Goal: Navigation & Orientation: Find specific page/section

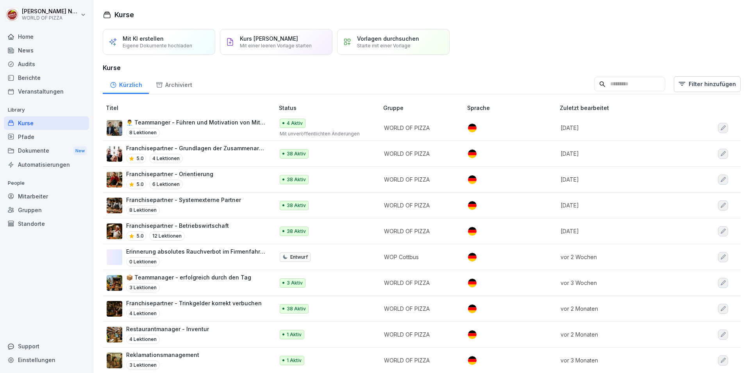
click at [34, 151] on div "Dokumente New" at bounding box center [46, 150] width 85 height 14
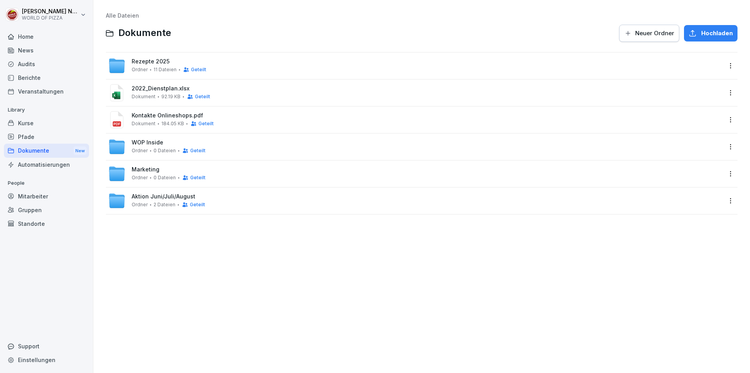
click at [158, 146] on span "WOP Inside" at bounding box center [148, 142] width 32 height 7
click at [46, 151] on div "Dokumente New" at bounding box center [46, 150] width 85 height 14
click at [136, 152] on span "Ordner" at bounding box center [140, 150] width 16 height 5
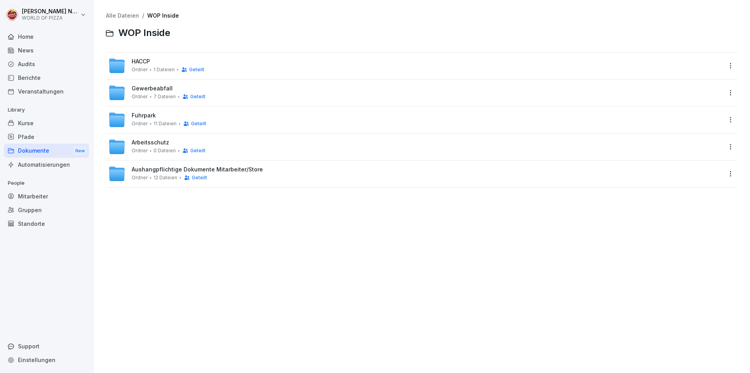
click at [35, 149] on div "Dokumente New" at bounding box center [46, 150] width 85 height 14
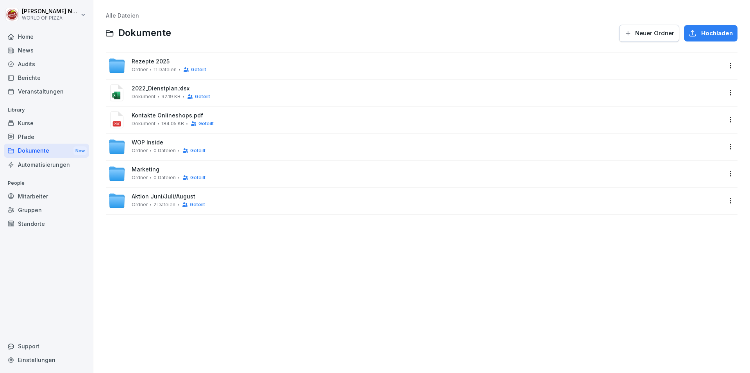
click at [155, 149] on span "0 Dateien" at bounding box center [165, 150] width 22 height 5
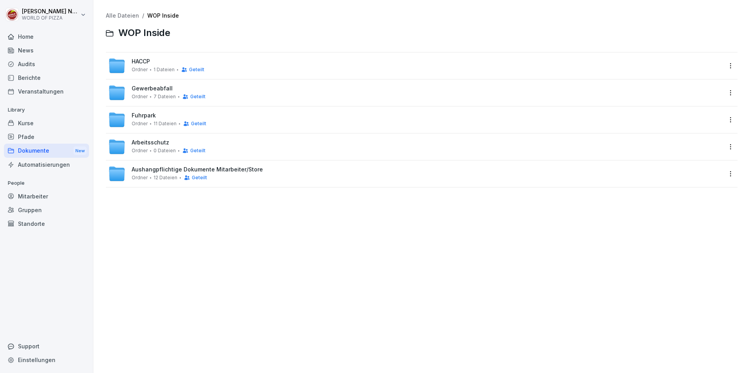
click at [186, 170] on span "Aushangpflichtige Dokumente Mitarbeiter/Store" at bounding box center [197, 169] width 131 height 7
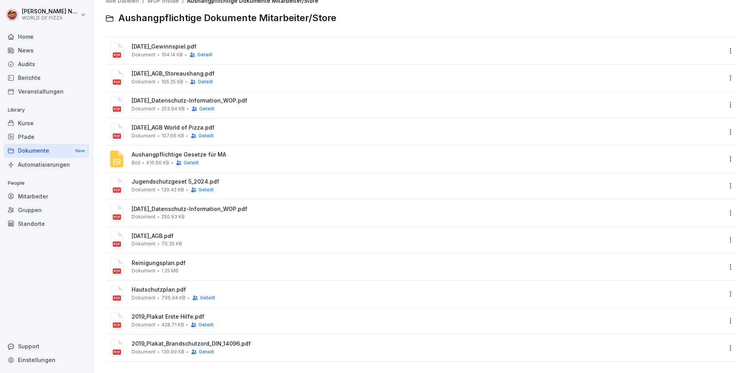
scroll to position [22, 0]
click at [40, 147] on div "Dokumente New" at bounding box center [46, 150] width 85 height 14
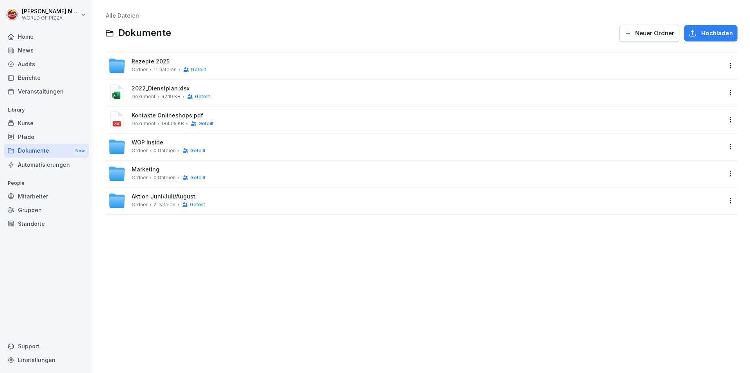
click at [140, 169] on span "Marketing" at bounding box center [146, 169] width 28 height 7
click at [149, 207] on div "Ordner 2 Dateien Geteilt" at bounding box center [168, 204] width 73 height 6
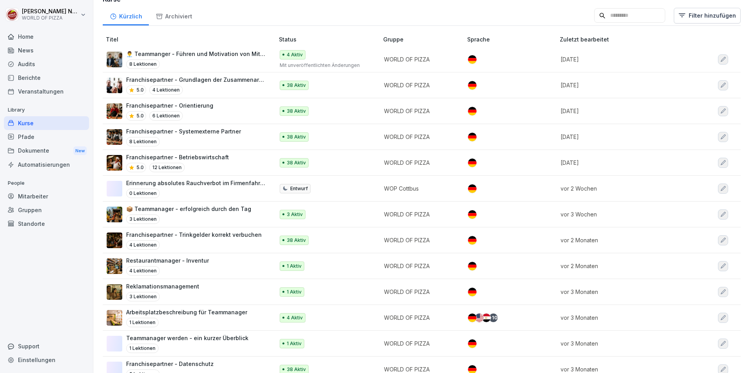
scroll to position [78, 0]
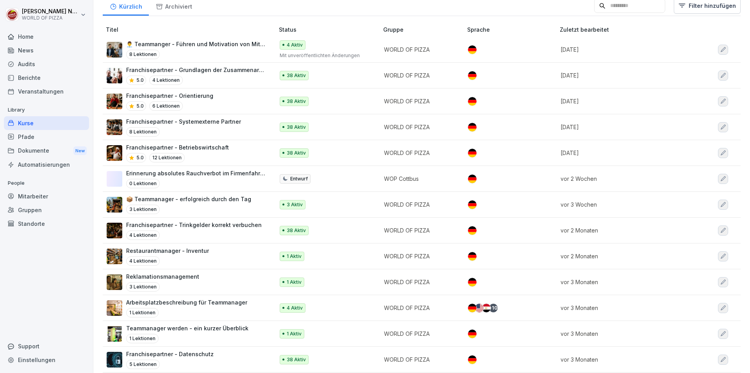
click at [42, 154] on div "Dokumente New" at bounding box center [46, 150] width 85 height 14
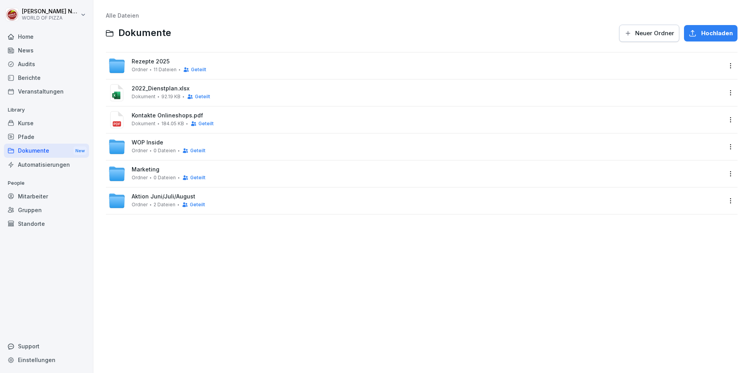
click at [37, 131] on div "Pfade" at bounding box center [46, 137] width 85 height 14
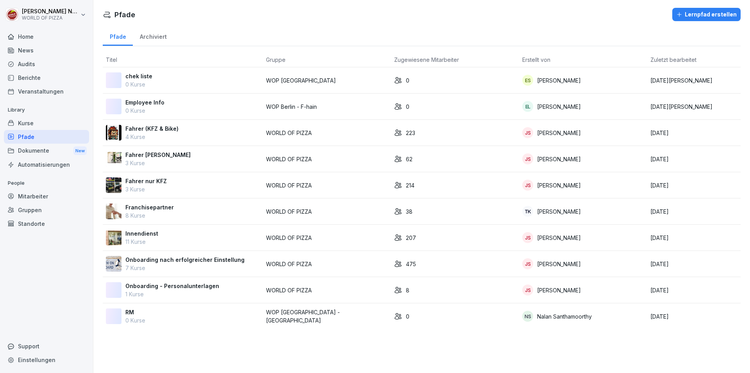
click at [32, 138] on div "Pfade" at bounding box center [46, 137] width 85 height 14
